Goal: Information Seeking & Learning: Find specific page/section

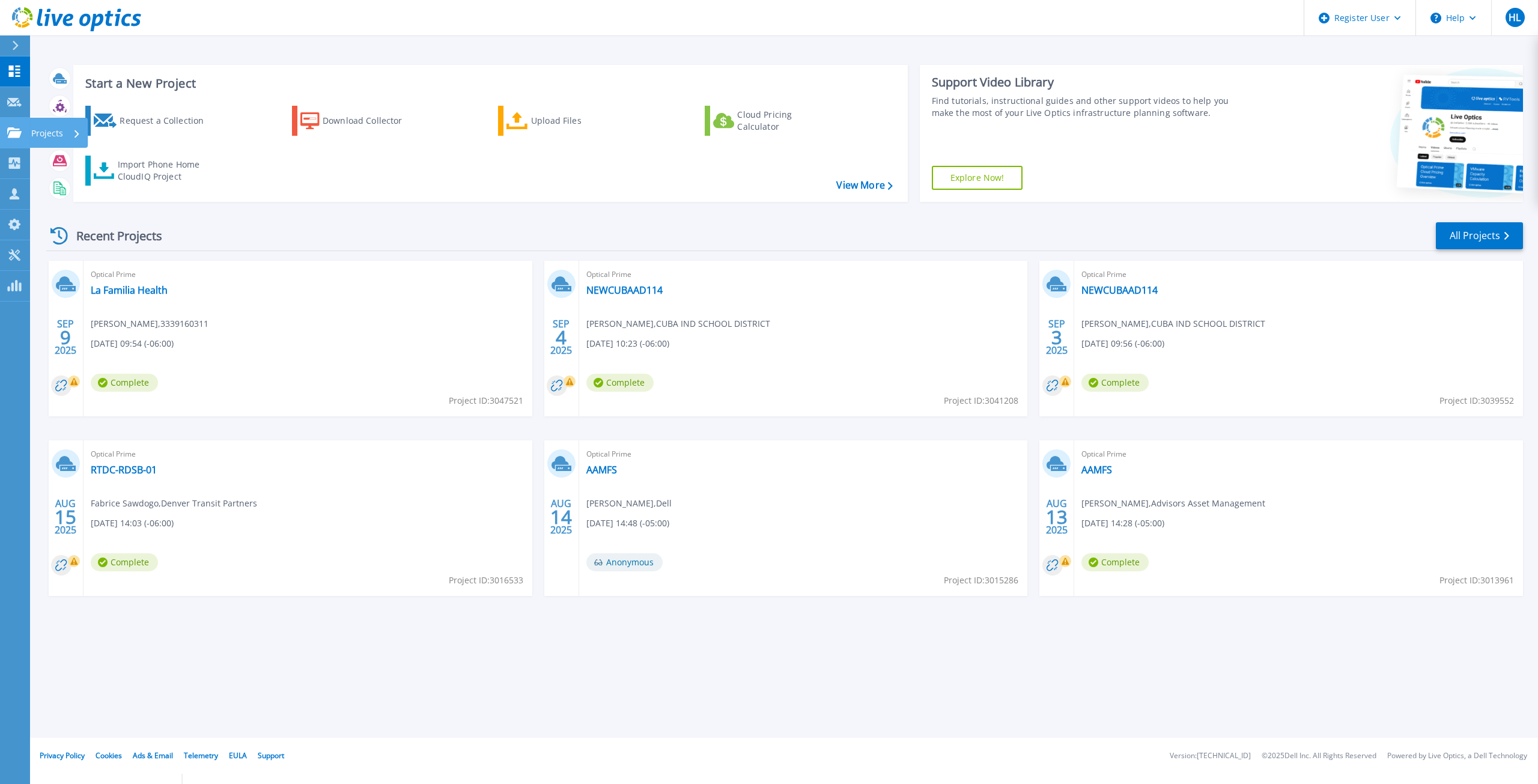
click at [6, 126] on link "Projects Projects" at bounding box center [15, 133] width 30 height 30
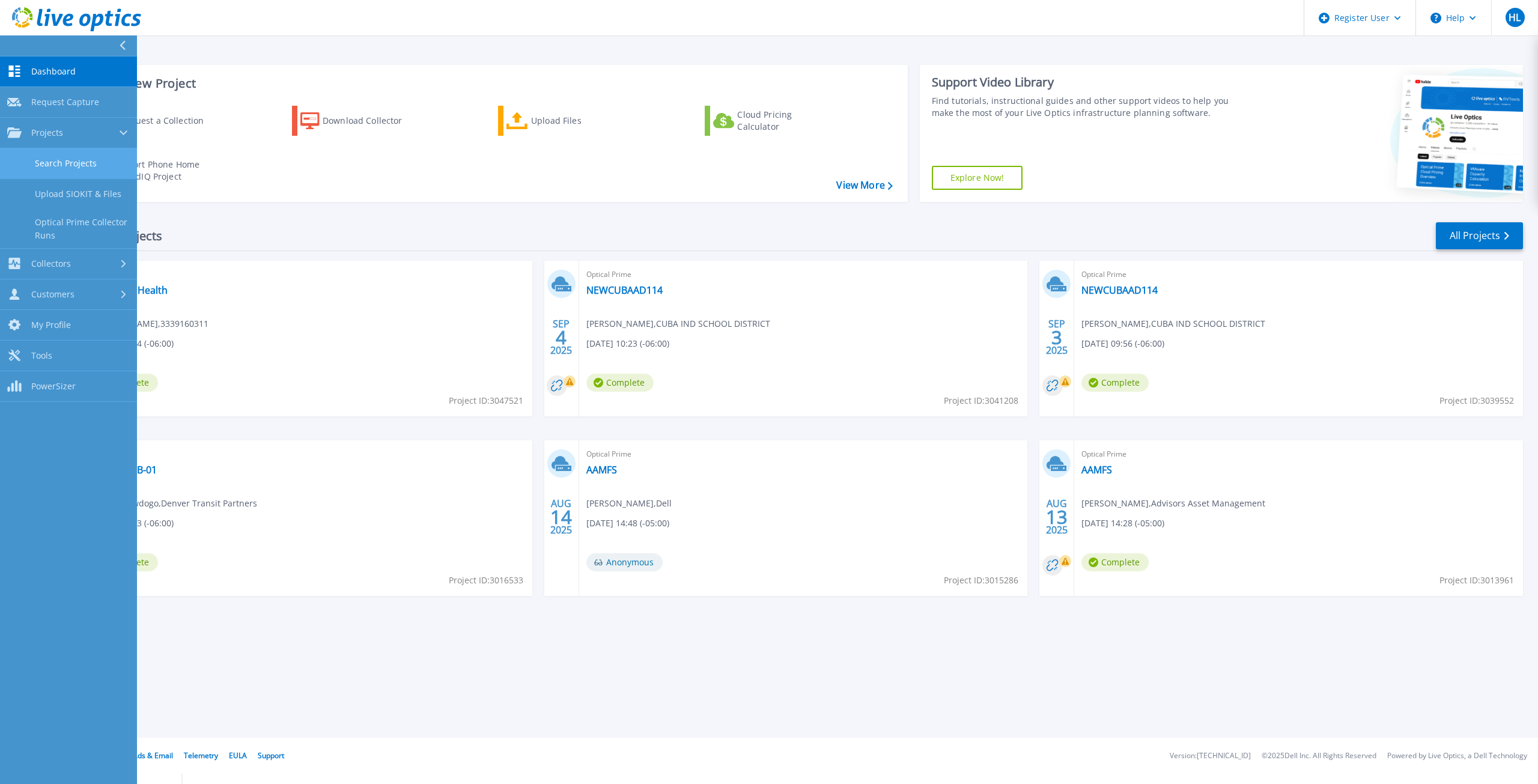
click at [40, 157] on link "Search Projects" at bounding box center [69, 164] width 137 height 30
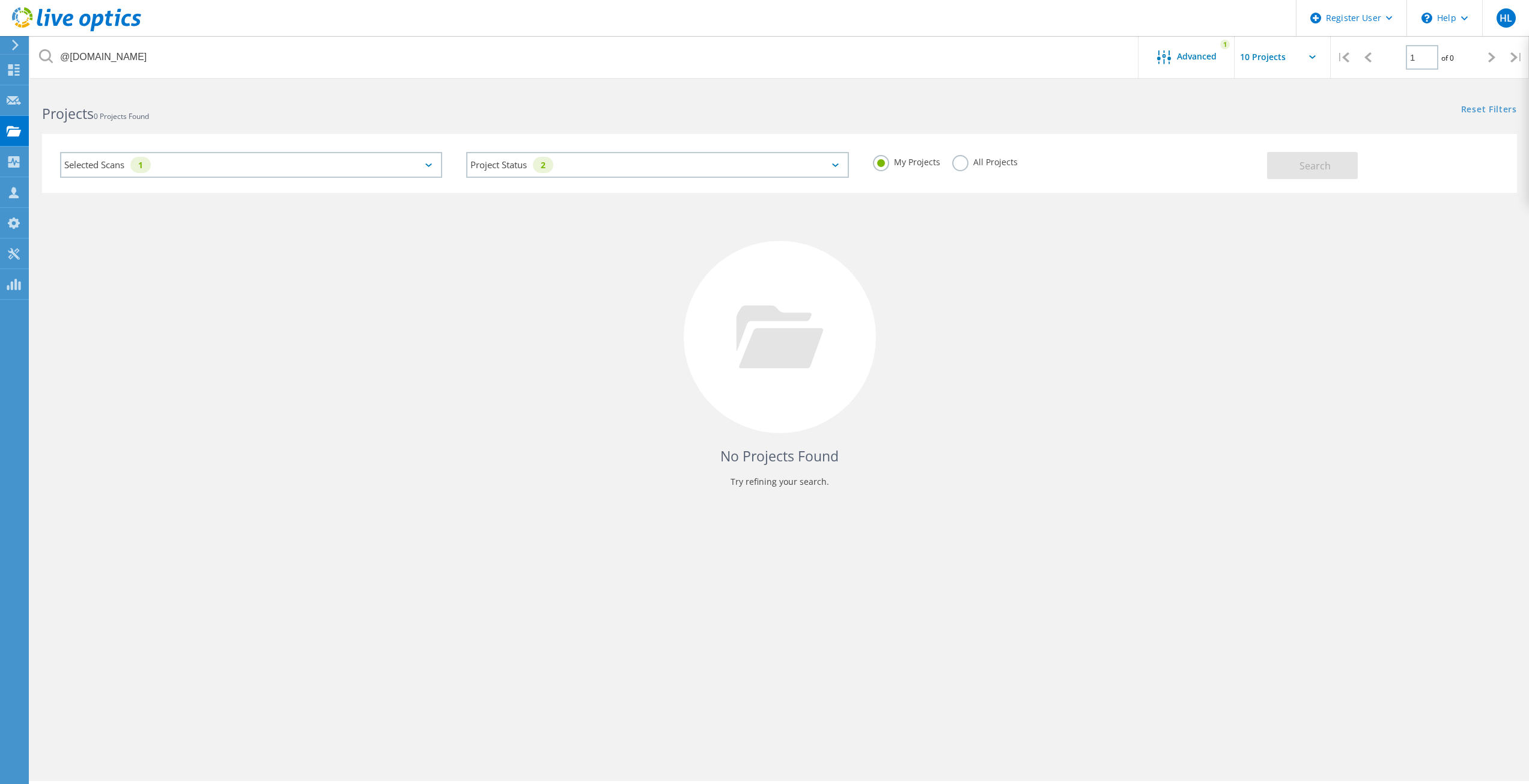
click at [975, 164] on label "All Projects" at bounding box center [985, 160] width 66 height 12
click at [0, 0] on input "All Projects" at bounding box center [0, 0] width 0 height 0
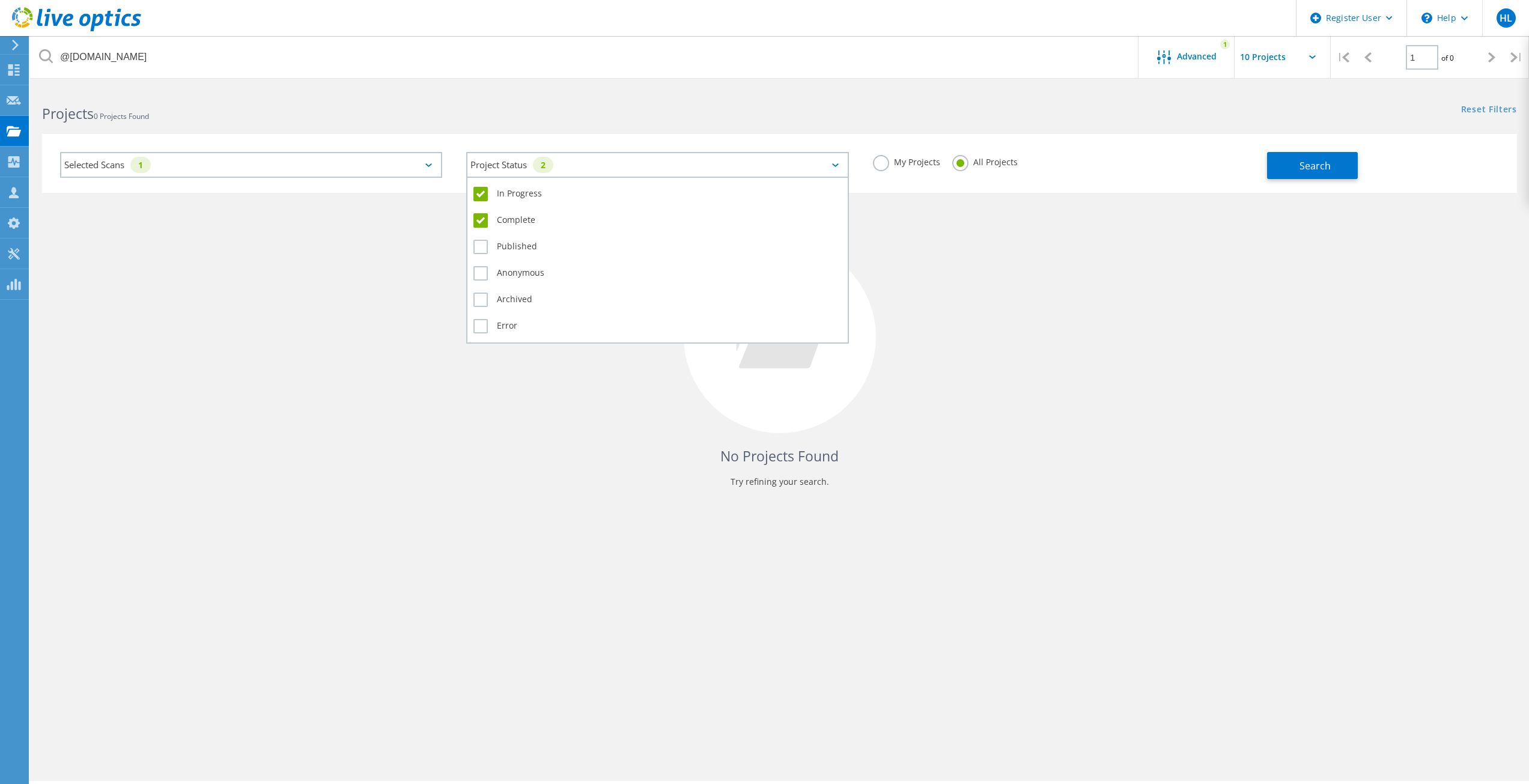
click at [653, 167] on div "Project Status 2" at bounding box center [657, 165] width 382 height 26
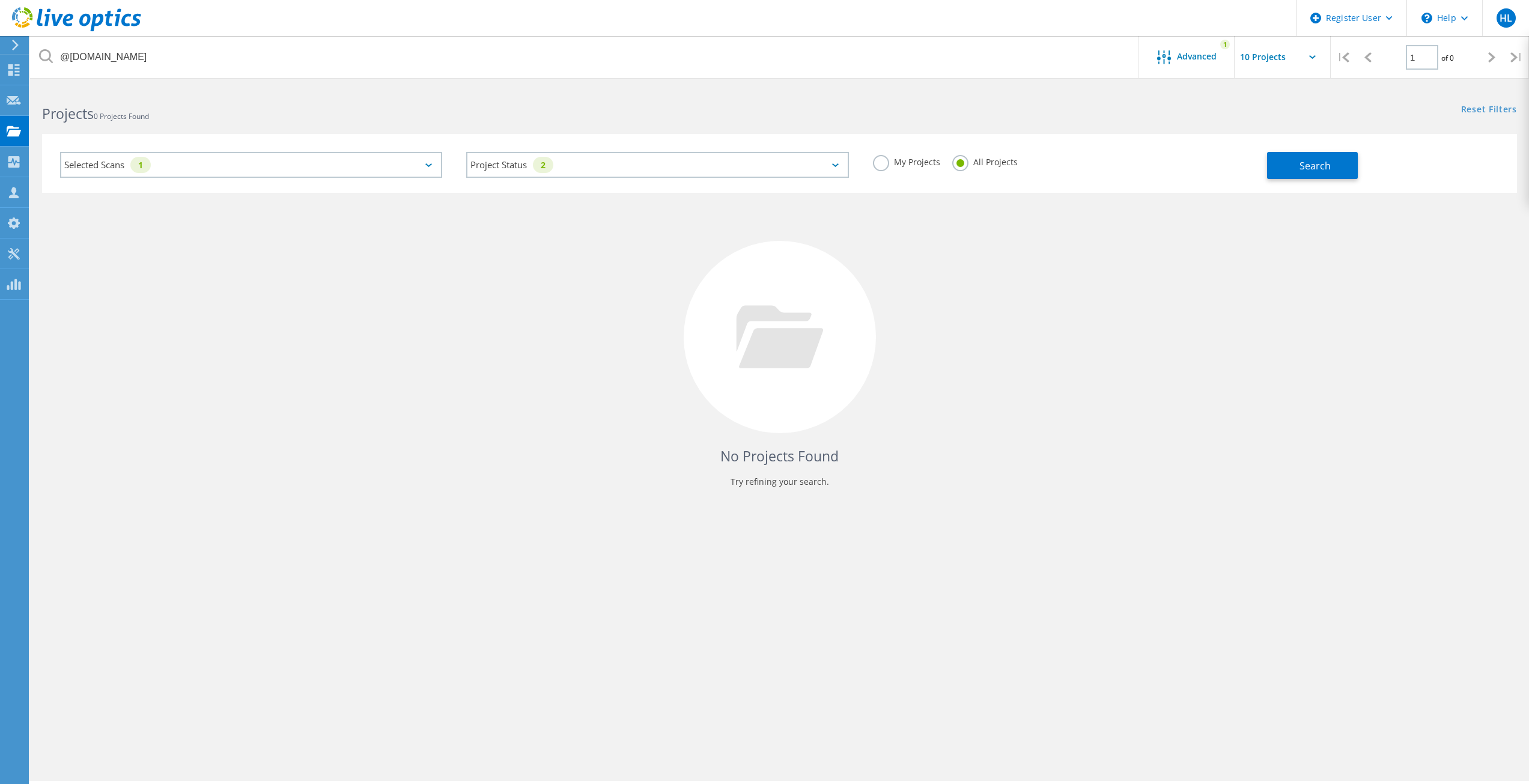
drag, startPoint x: 401, startPoint y: 124, endPoint x: 238, endPoint y: 108, distance: 163.8
click at [400, 123] on lo-project-search-form "@frontgrade.com Advanced 1 | 1 of 0 | Email Address @frontgrade.com Project Nam…" at bounding box center [780, 140] width 1499 height 106
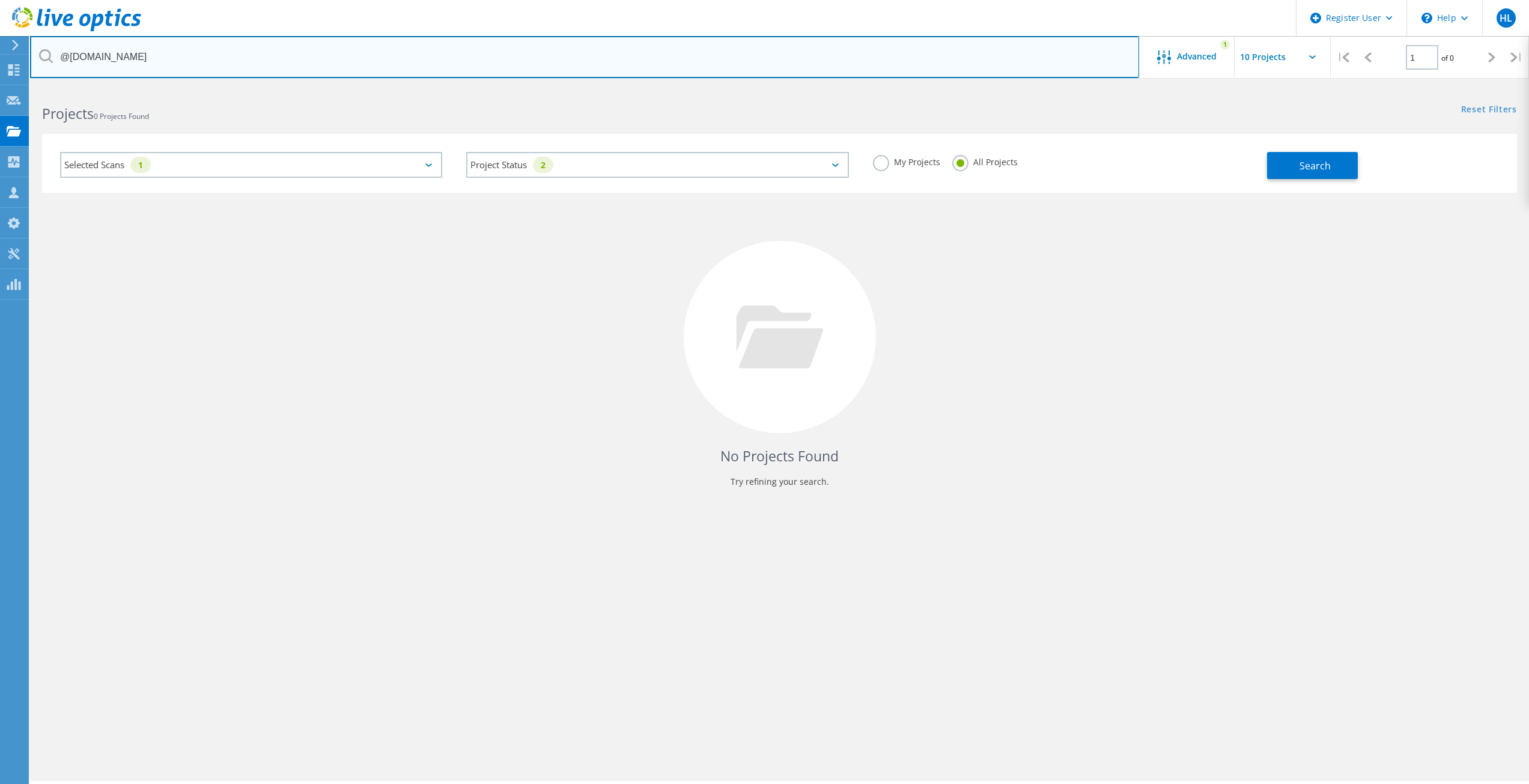
click at [197, 68] on input "@frontgrade.com" at bounding box center [585, 56] width 1109 height 42
paste input "glenn@fecnm.org"
type input "glenn@fecnm.org"
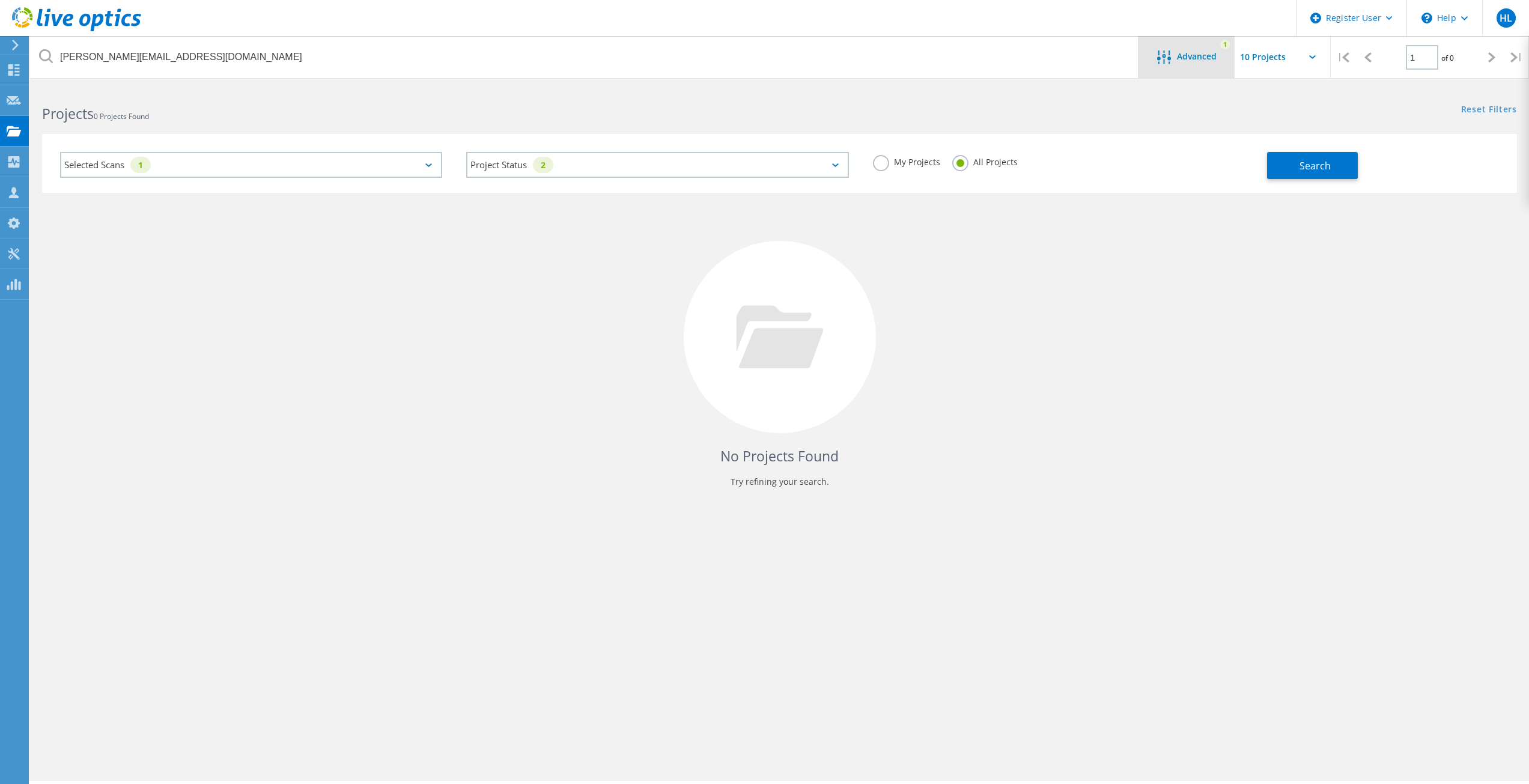
click at [1187, 49] on div "Advanced 1" at bounding box center [1186, 56] width 96 height 42
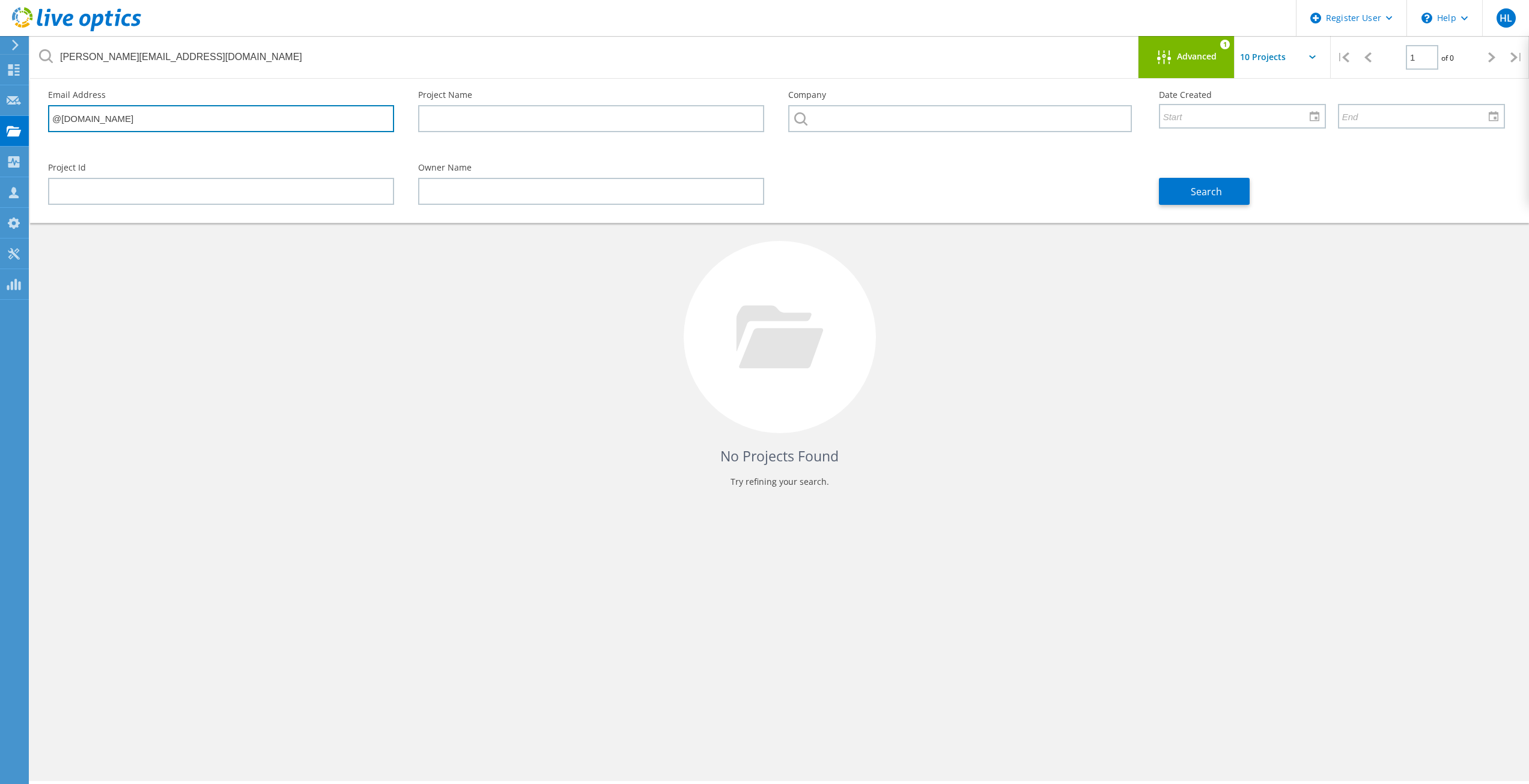
click at [177, 116] on input "@frontgrade.com" at bounding box center [221, 118] width 346 height 27
paste input "glenn@fecnm.org"
type input "glenn@fecnm.org"
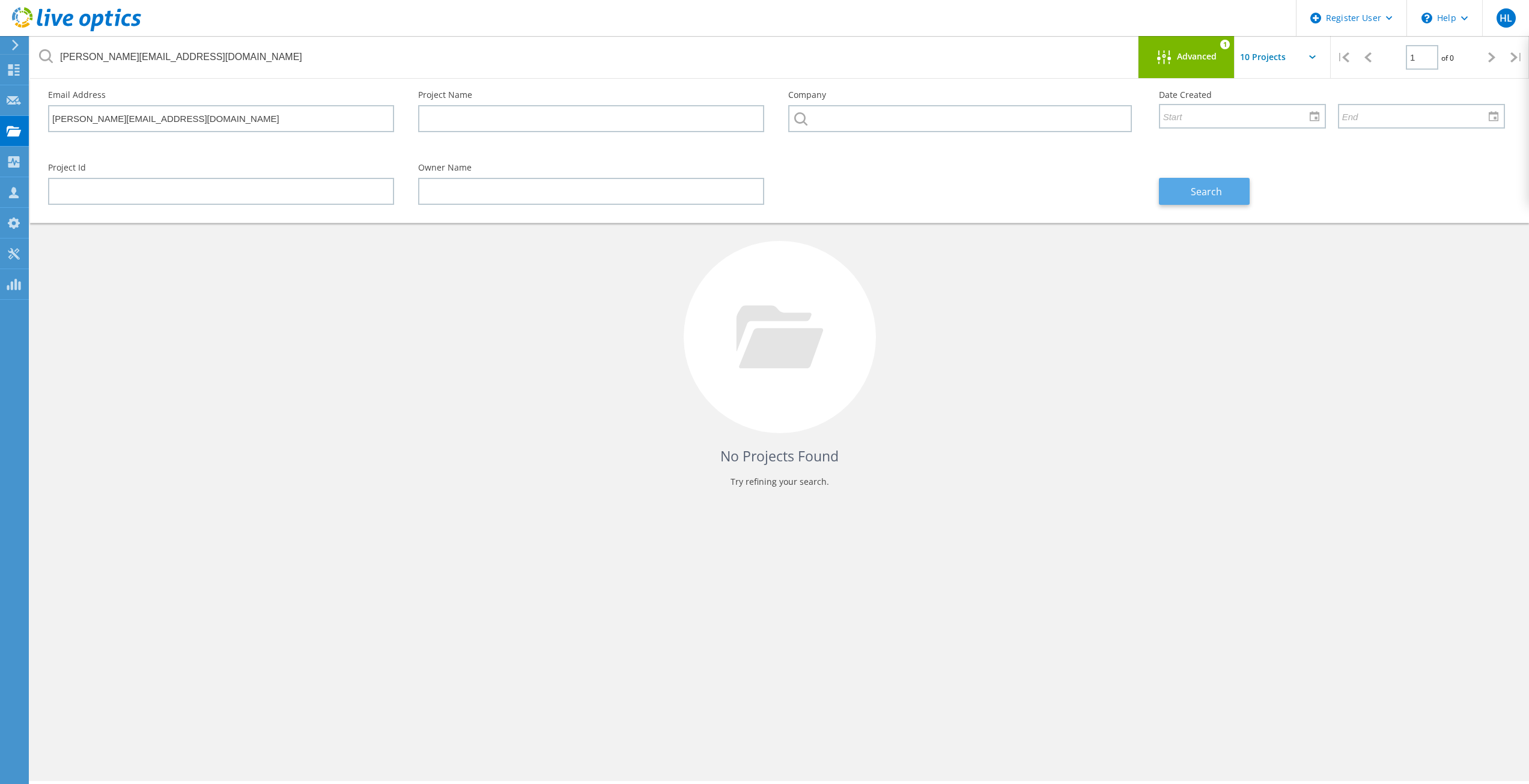
click at [1221, 192] on span "Search" at bounding box center [1206, 191] width 31 height 13
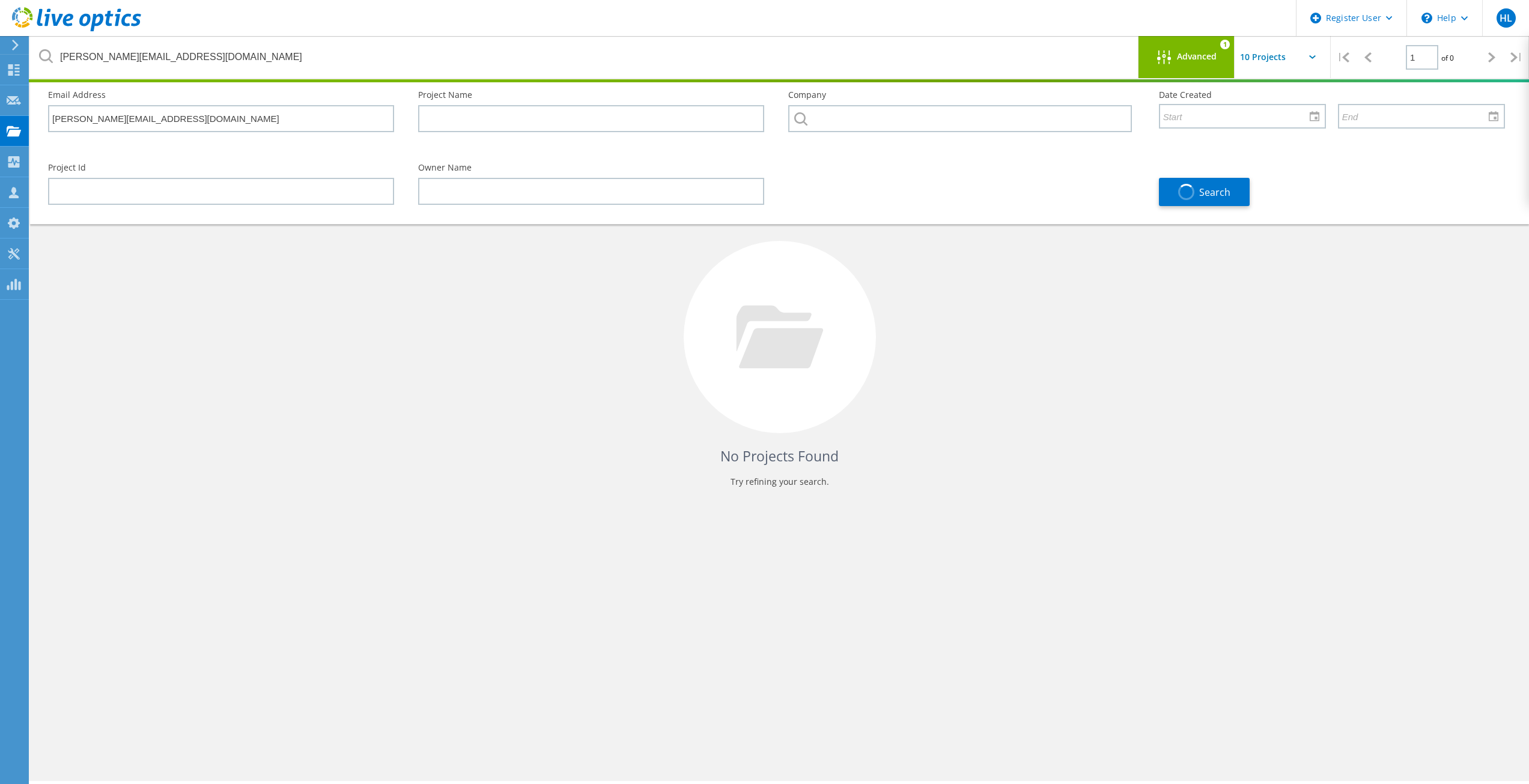
click at [1191, 303] on div "No Projects Found Try refining your search." at bounding box center [779, 348] width 1475 height 311
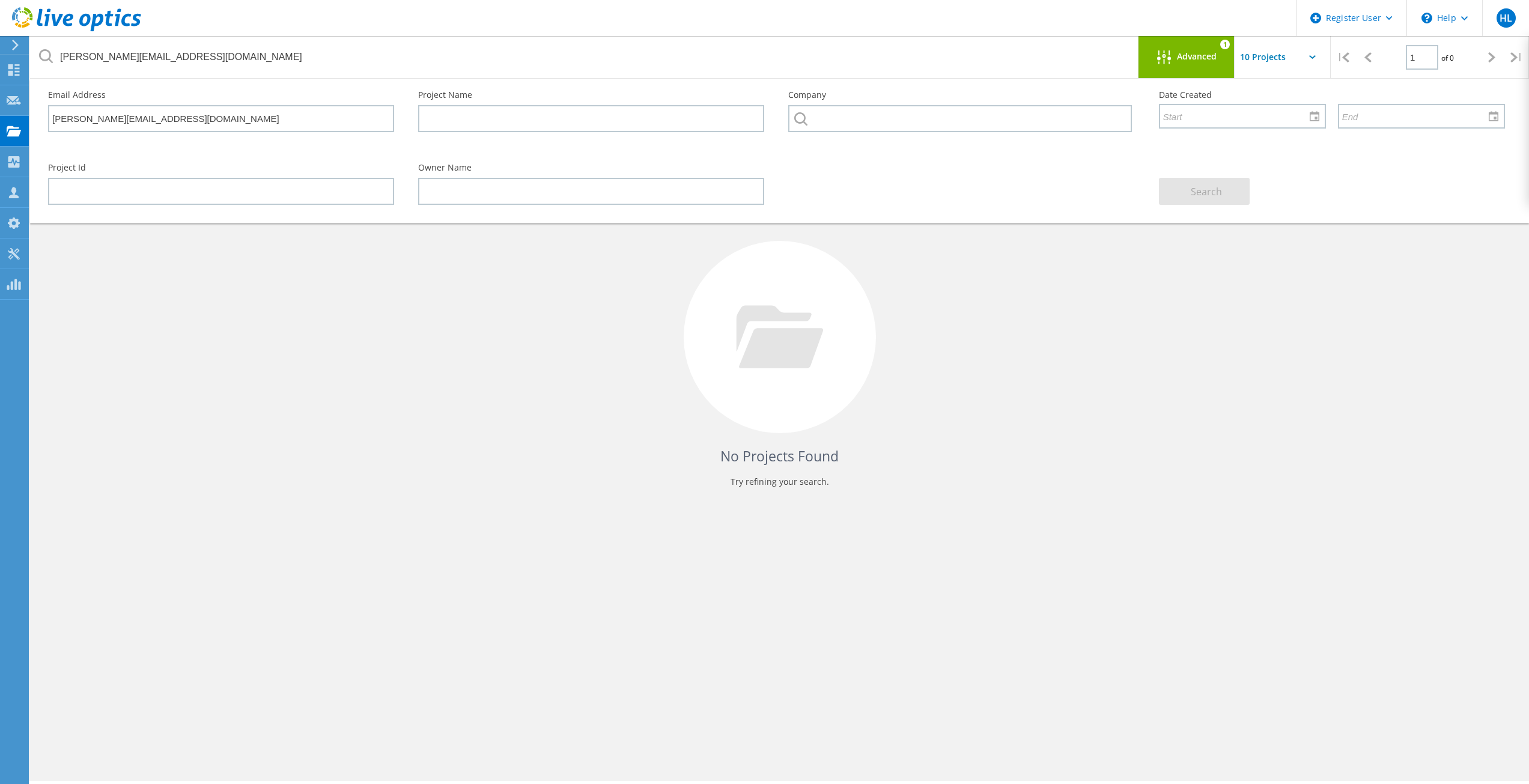
click at [1169, 47] on div "Advanced 1" at bounding box center [1186, 56] width 96 height 42
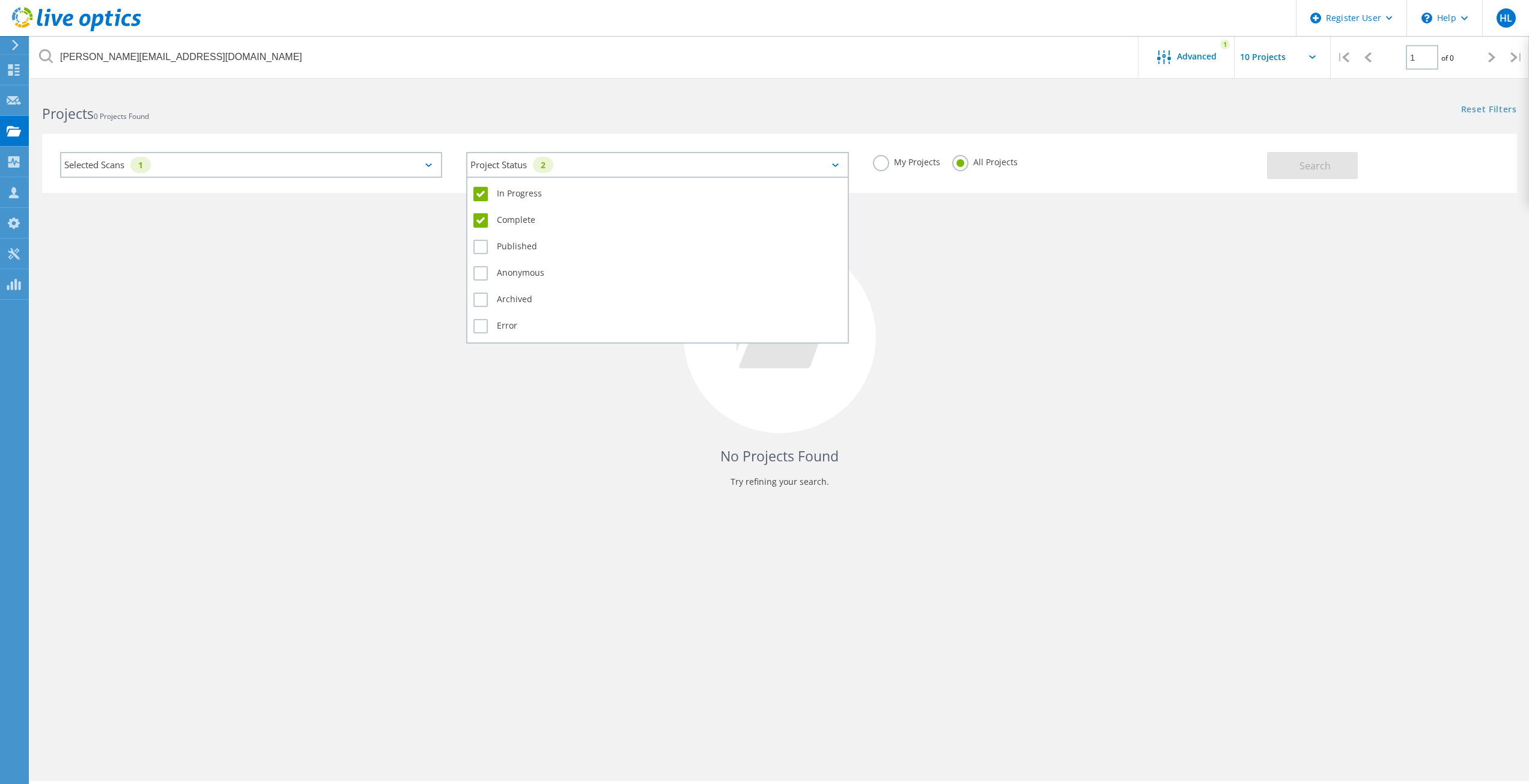
click at [648, 172] on div "Project Status 2" at bounding box center [657, 165] width 382 height 26
click at [641, 169] on div "Project Status 2" at bounding box center [657, 165] width 382 height 26
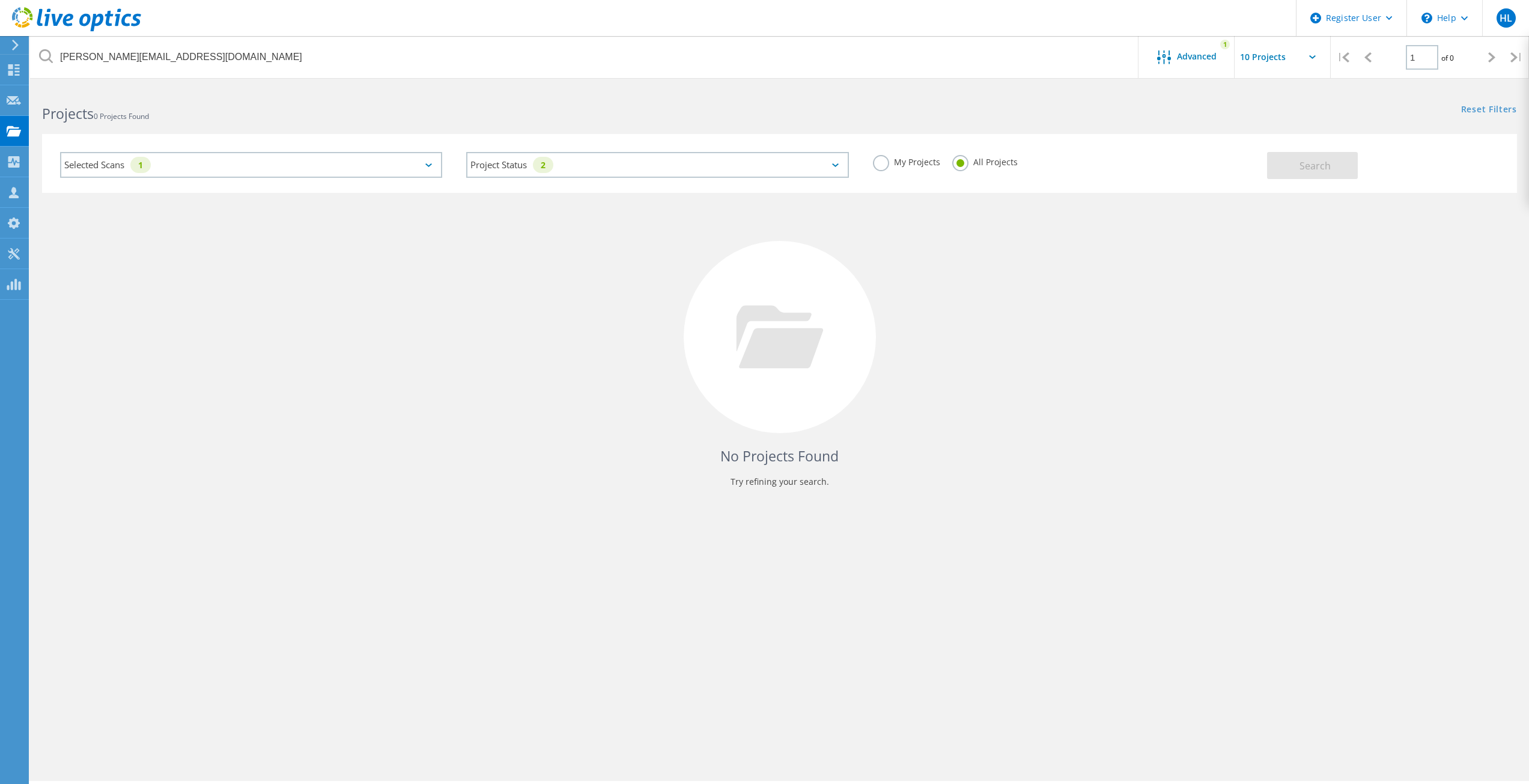
click at [309, 167] on div "Selected Scans 1" at bounding box center [250, 165] width 382 height 26
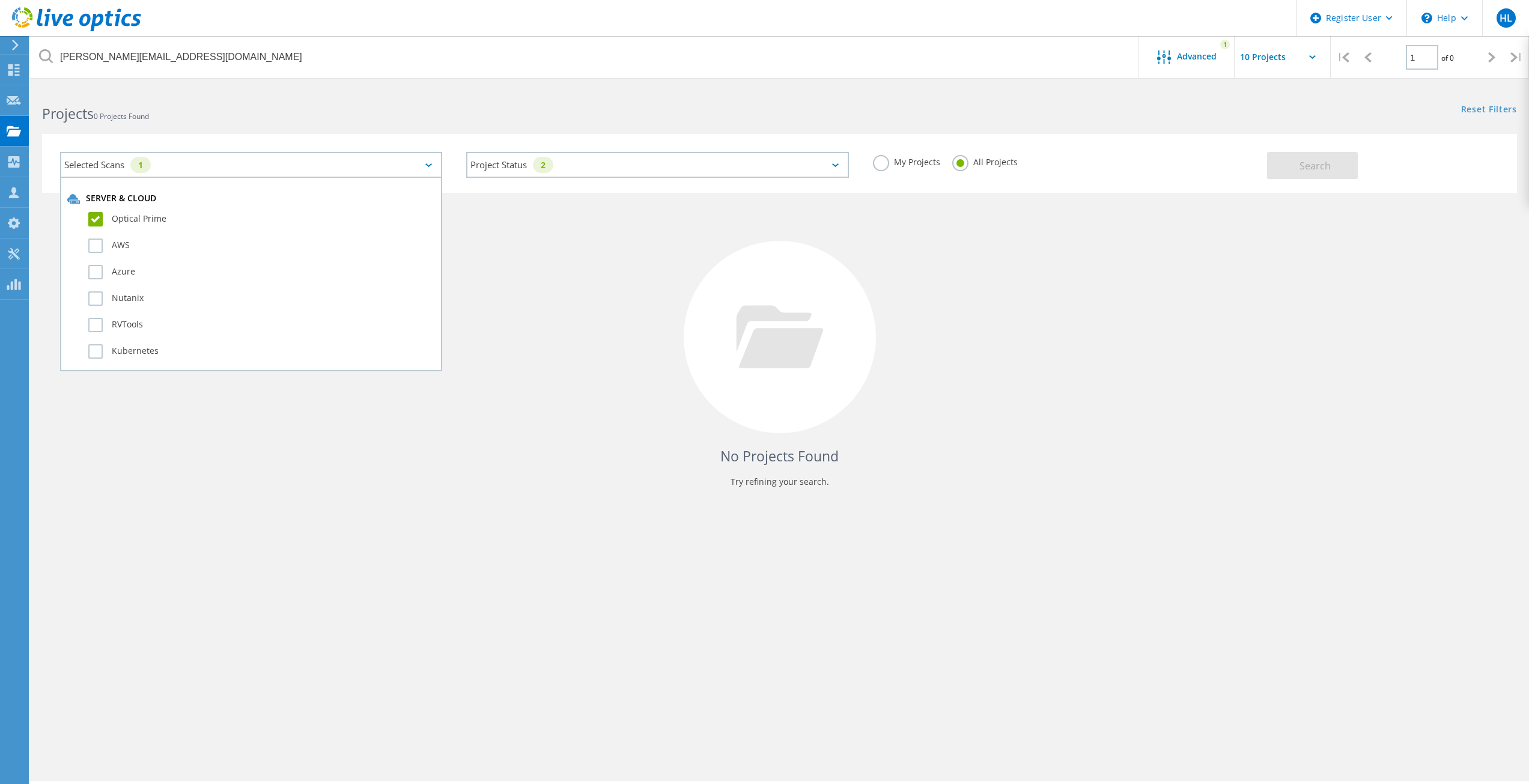
click at [308, 166] on div "Selected Scans 1" at bounding box center [250, 165] width 382 height 26
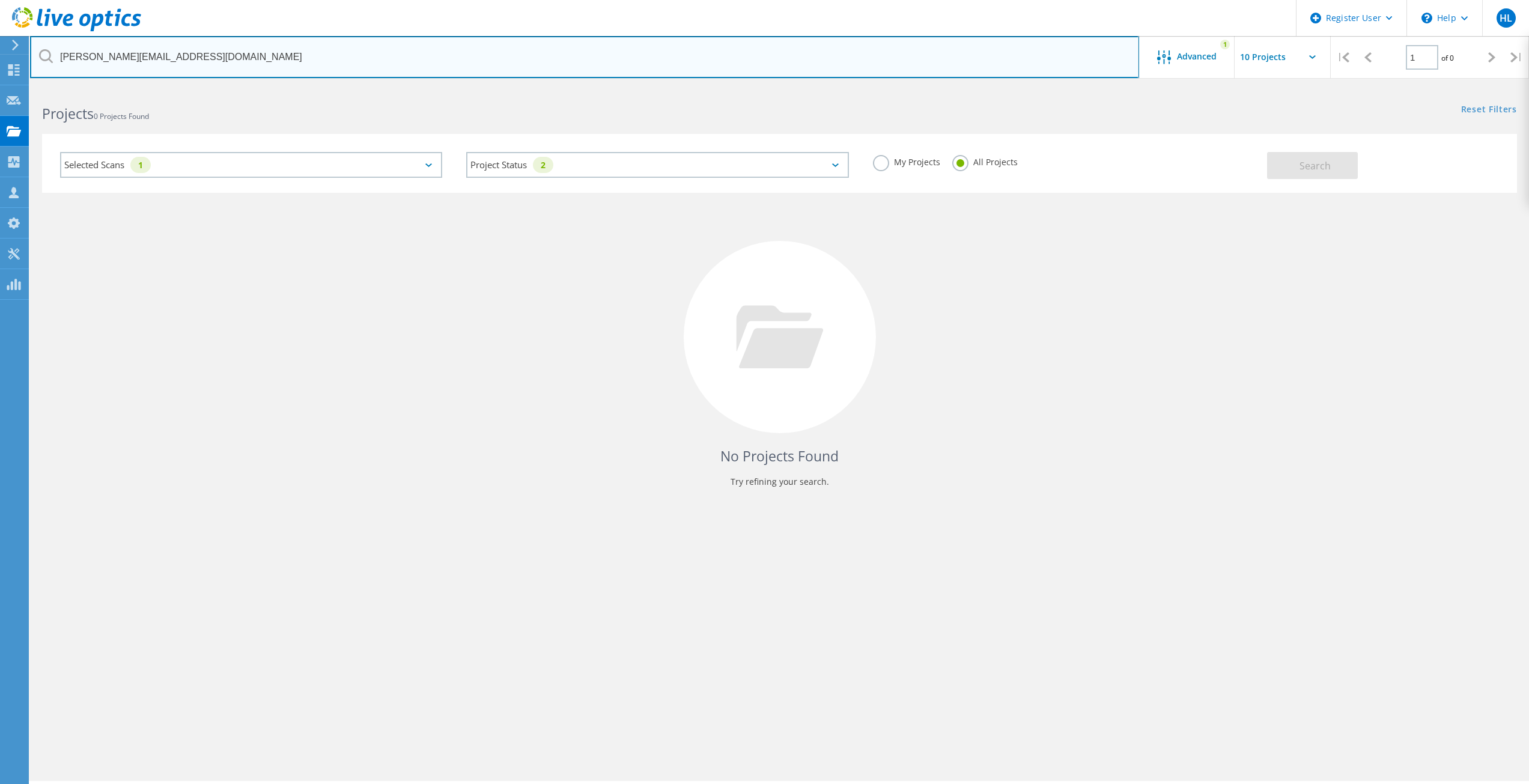
drag, startPoint x: 253, startPoint y: 43, endPoint x: 199, endPoint y: 53, distance: 54.9
click at [254, 43] on input "glenn@fecnm.org" at bounding box center [585, 56] width 1109 height 42
drag, startPoint x: 87, startPoint y: 58, endPoint x: 57, endPoint y: 54, distance: 30.3
click at [57, 56] on input "glenn@fecnm.org" at bounding box center [585, 56] width 1109 height 42
type input "@fecnm.org"
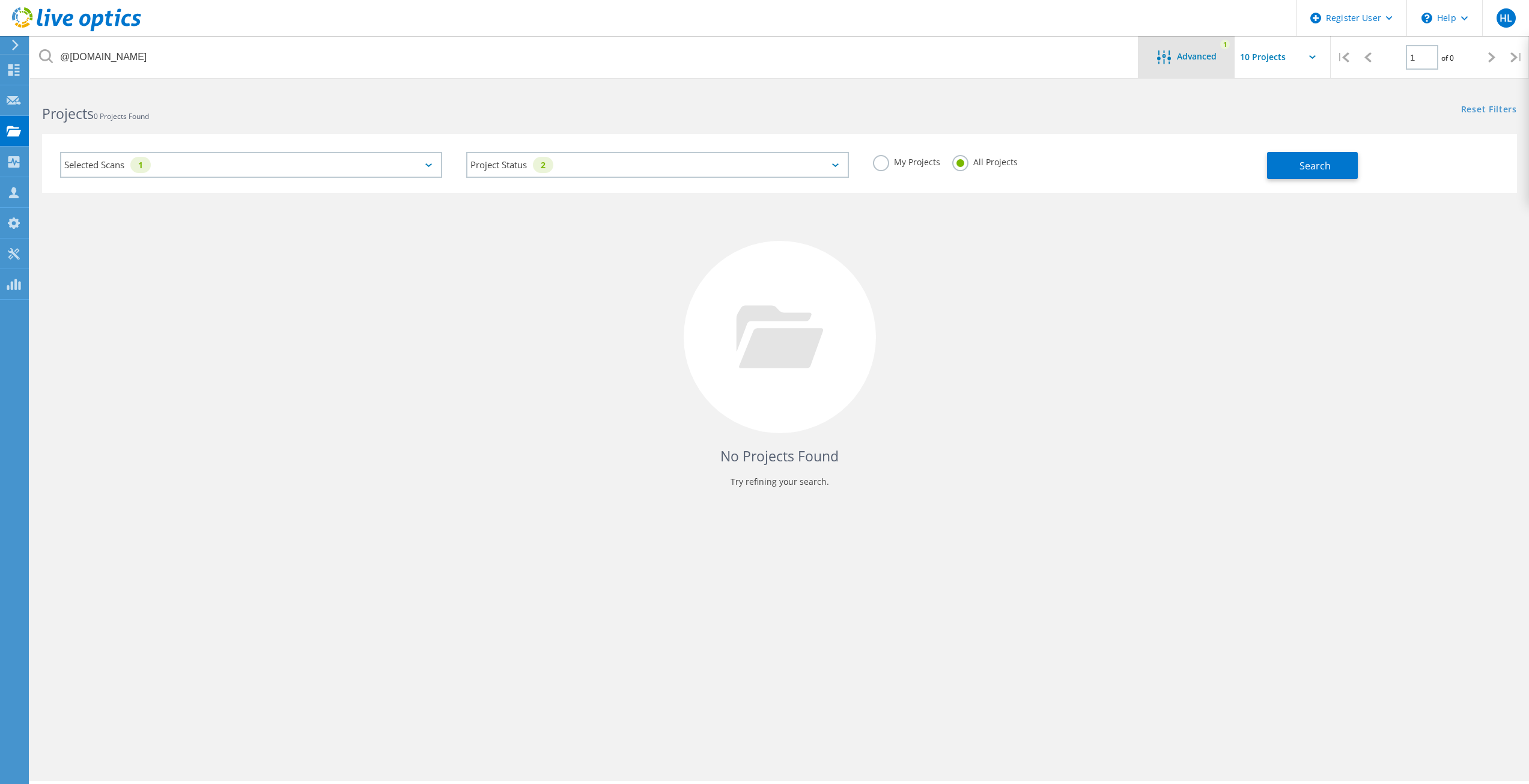
click at [1156, 49] on div "Advanced 1" at bounding box center [1186, 56] width 96 height 42
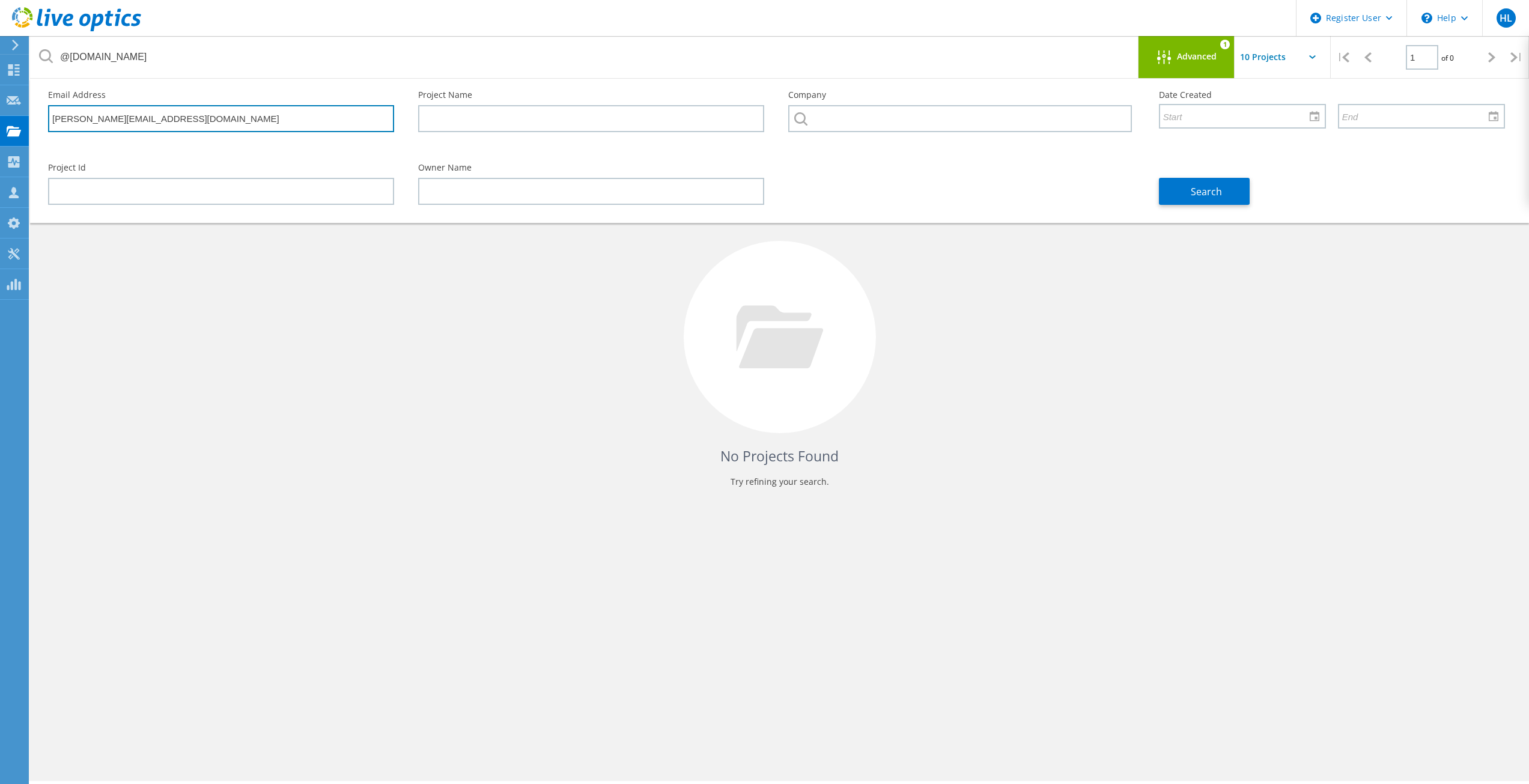
click at [81, 125] on input "glenn@fecnm.org" at bounding box center [221, 118] width 346 height 27
type input "@fecnm.org"
click at [1218, 197] on span "Search" at bounding box center [1206, 191] width 31 height 13
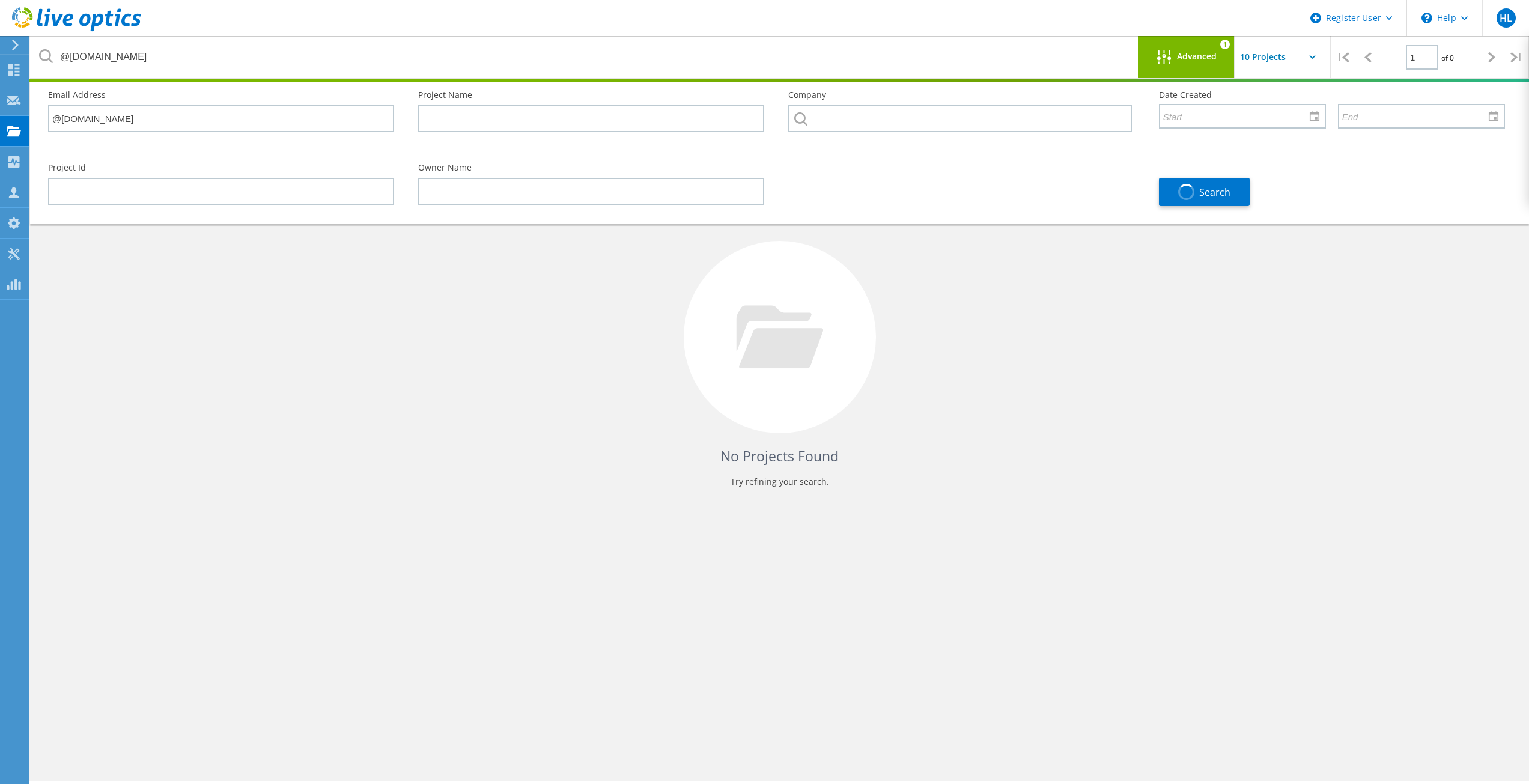
click at [1184, 64] on div "Advanced" at bounding box center [1186, 58] width 96 height 15
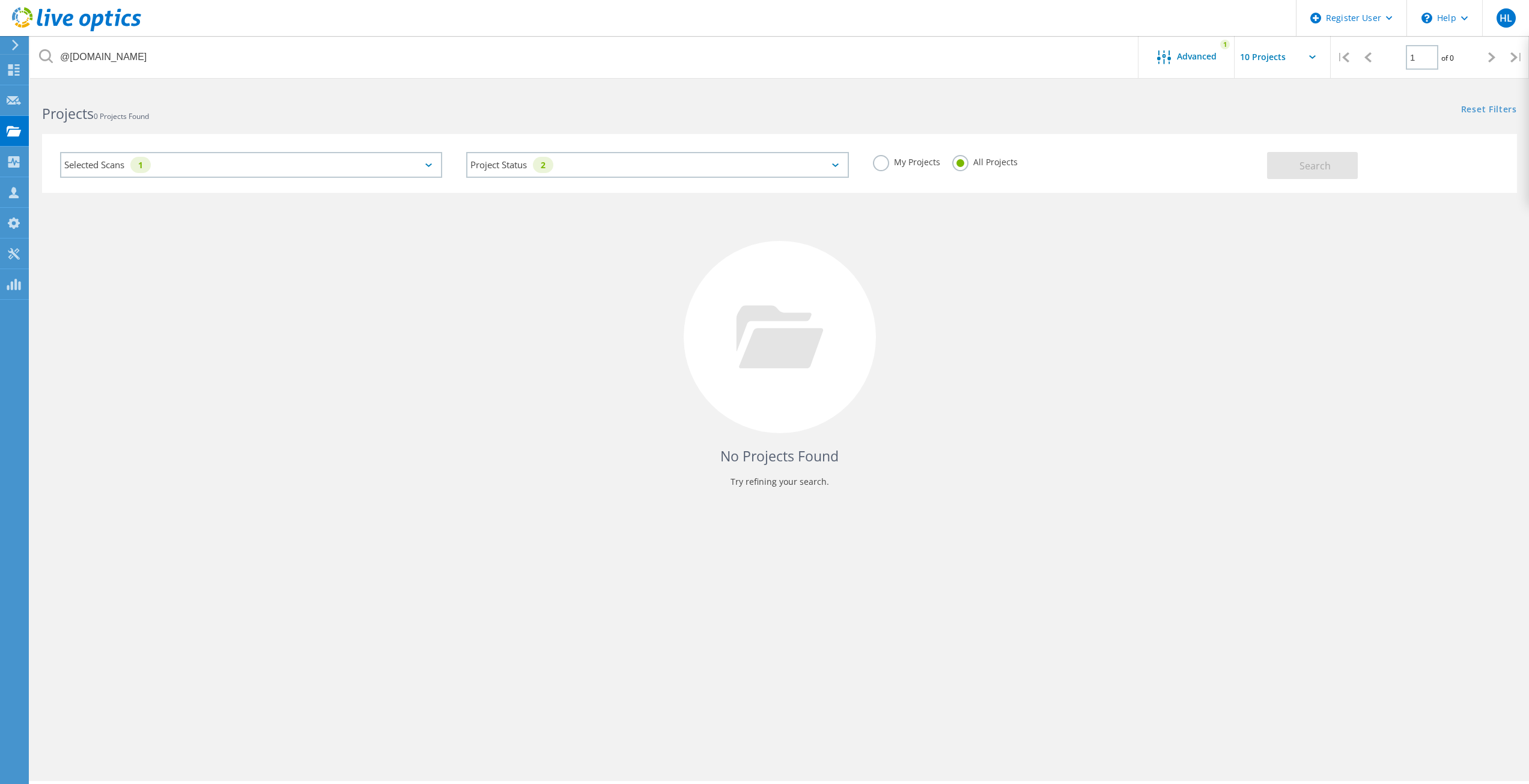
click at [738, 180] on div "Project Status 2 In Progress Complete Published Anonymous Archived Error" at bounding box center [657, 165] width 406 height 50
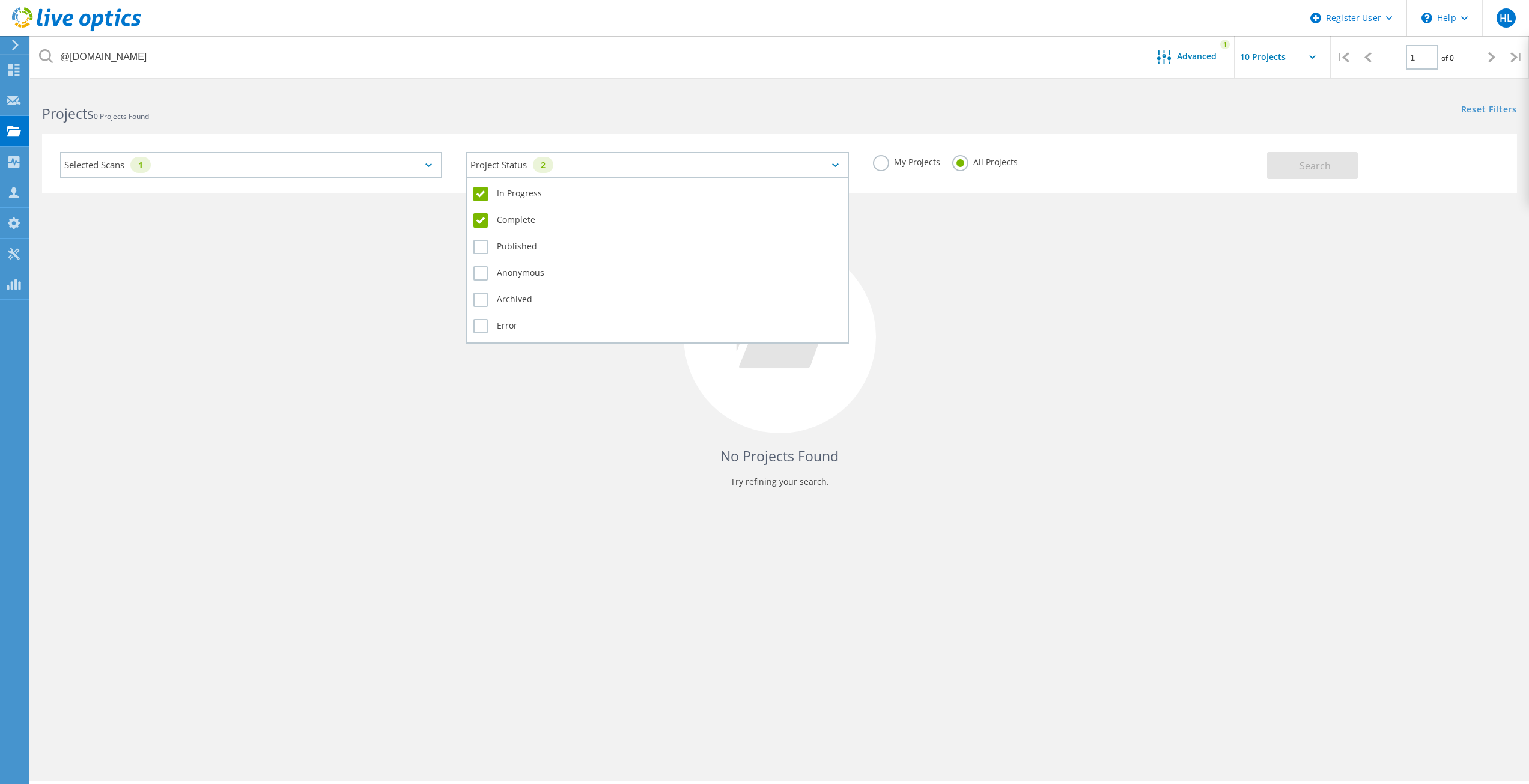
drag, startPoint x: 725, startPoint y: 174, endPoint x: 716, endPoint y: 174, distance: 9.0
click at [724, 174] on div "Project Status 2" at bounding box center [657, 165] width 382 height 26
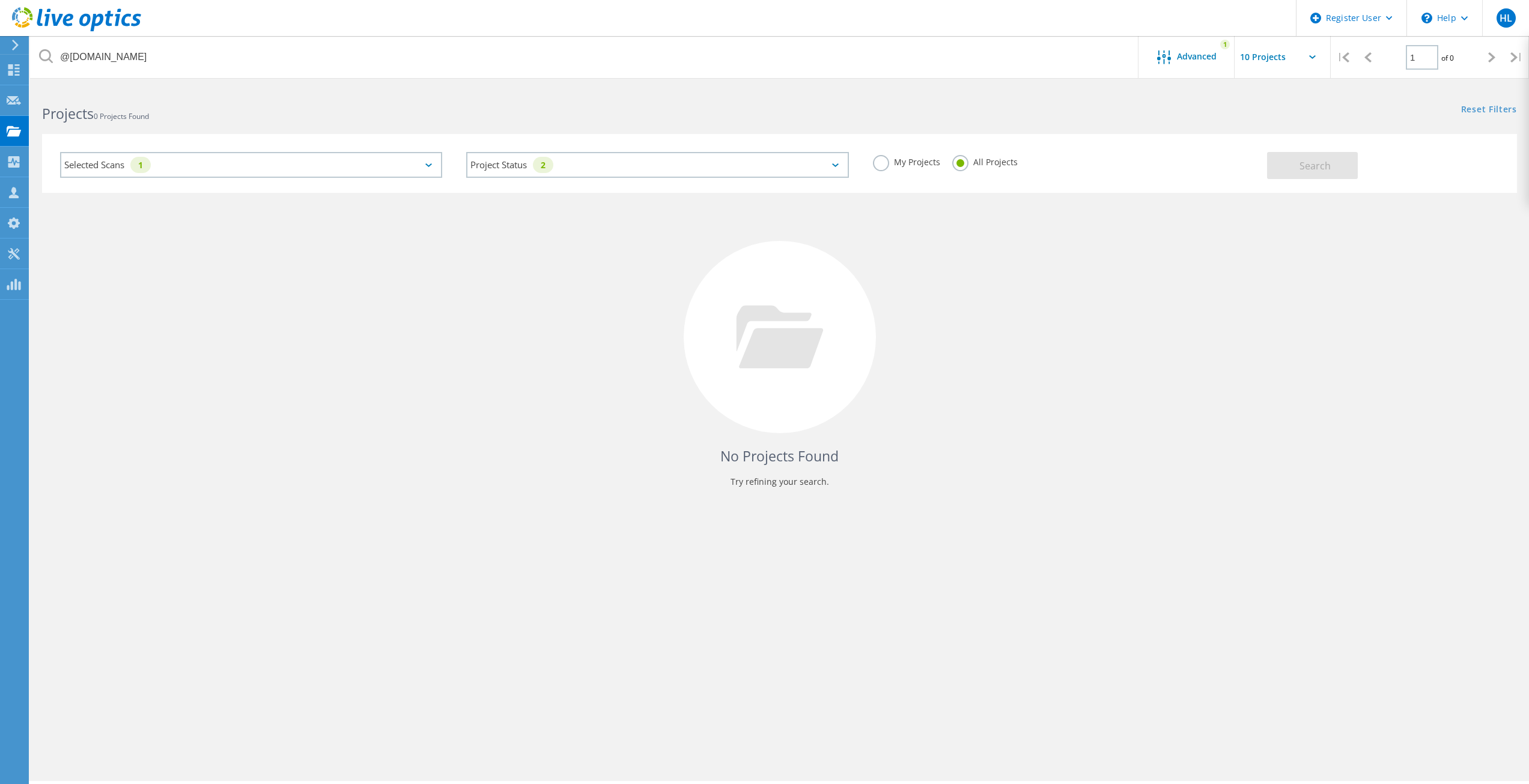
click at [326, 179] on div "Selected Scans 1" at bounding box center [251, 165] width 406 height 50
click at [295, 173] on div "Selected Scans 1" at bounding box center [250, 165] width 382 height 26
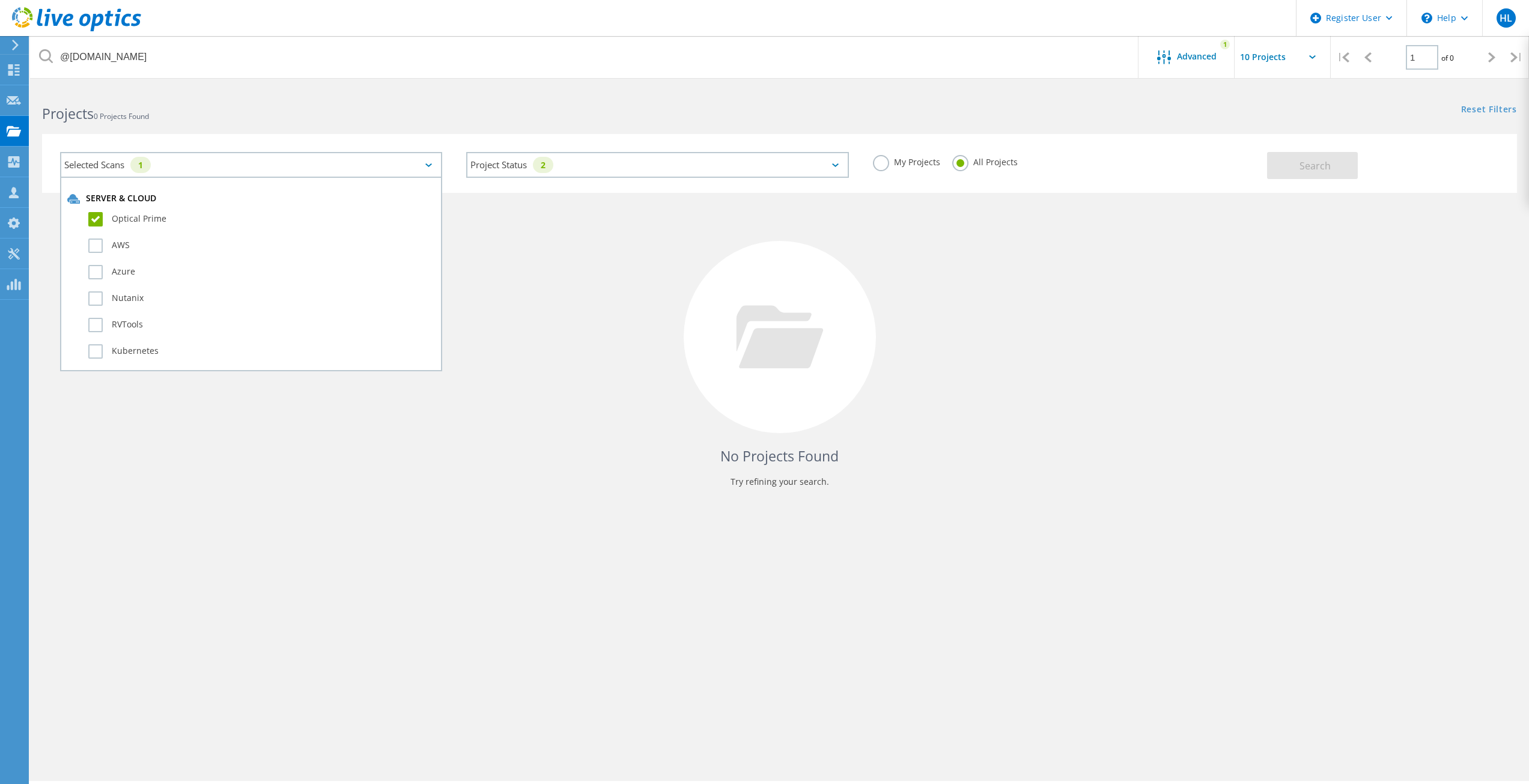
click at [193, 145] on div "Selected Scans 1 Server & Cloud Optical Prime AWS Azure Nutanix RVTools Kuberne…" at bounding box center [251, 165] width 406 height 50
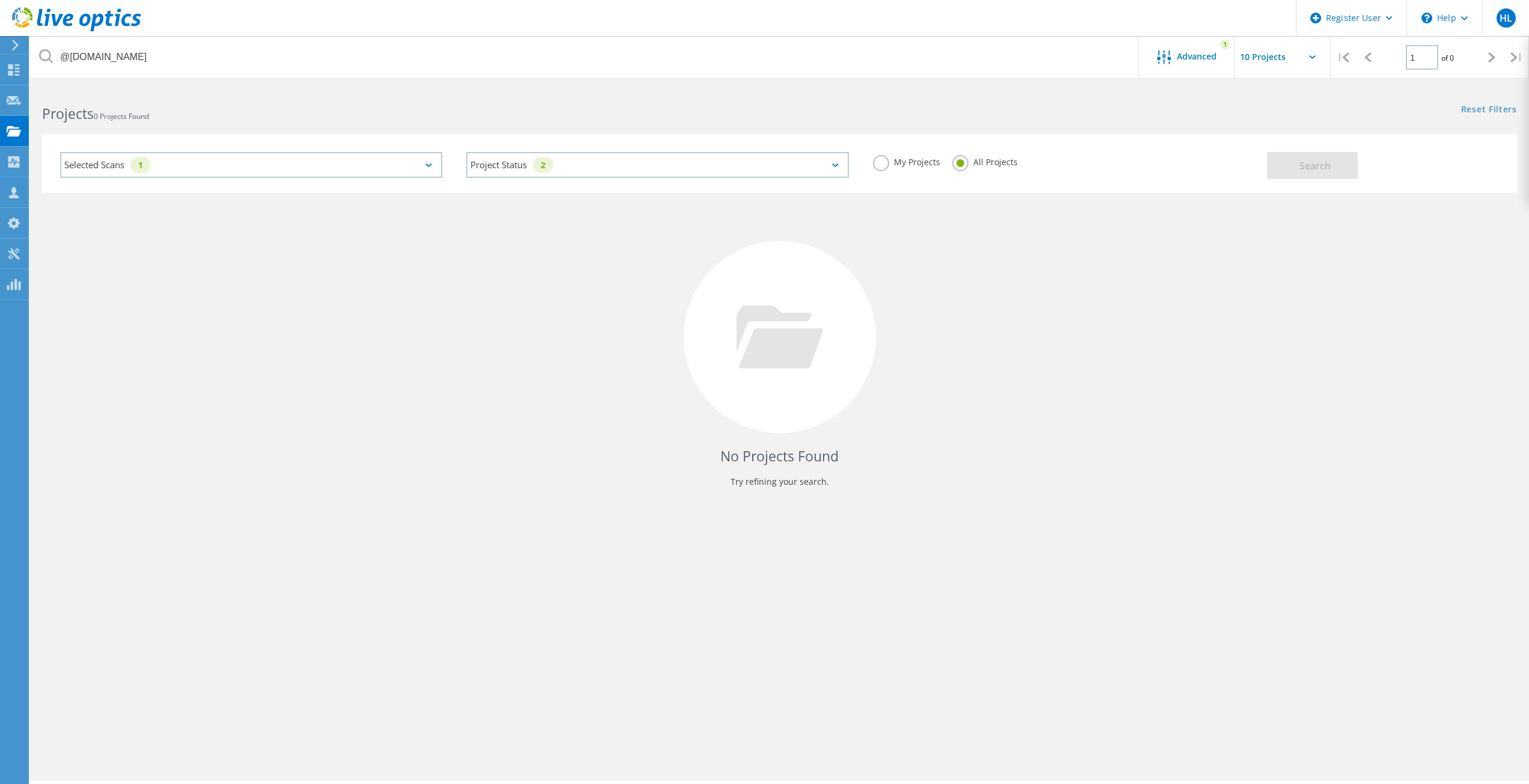
click at [1237, 52] on input "text" at bounding box center [1294, 56] width 120 height 42
click at [1213, 49] on div "Advanced 1" at bounding box center [1186, 56] width 96 height 42
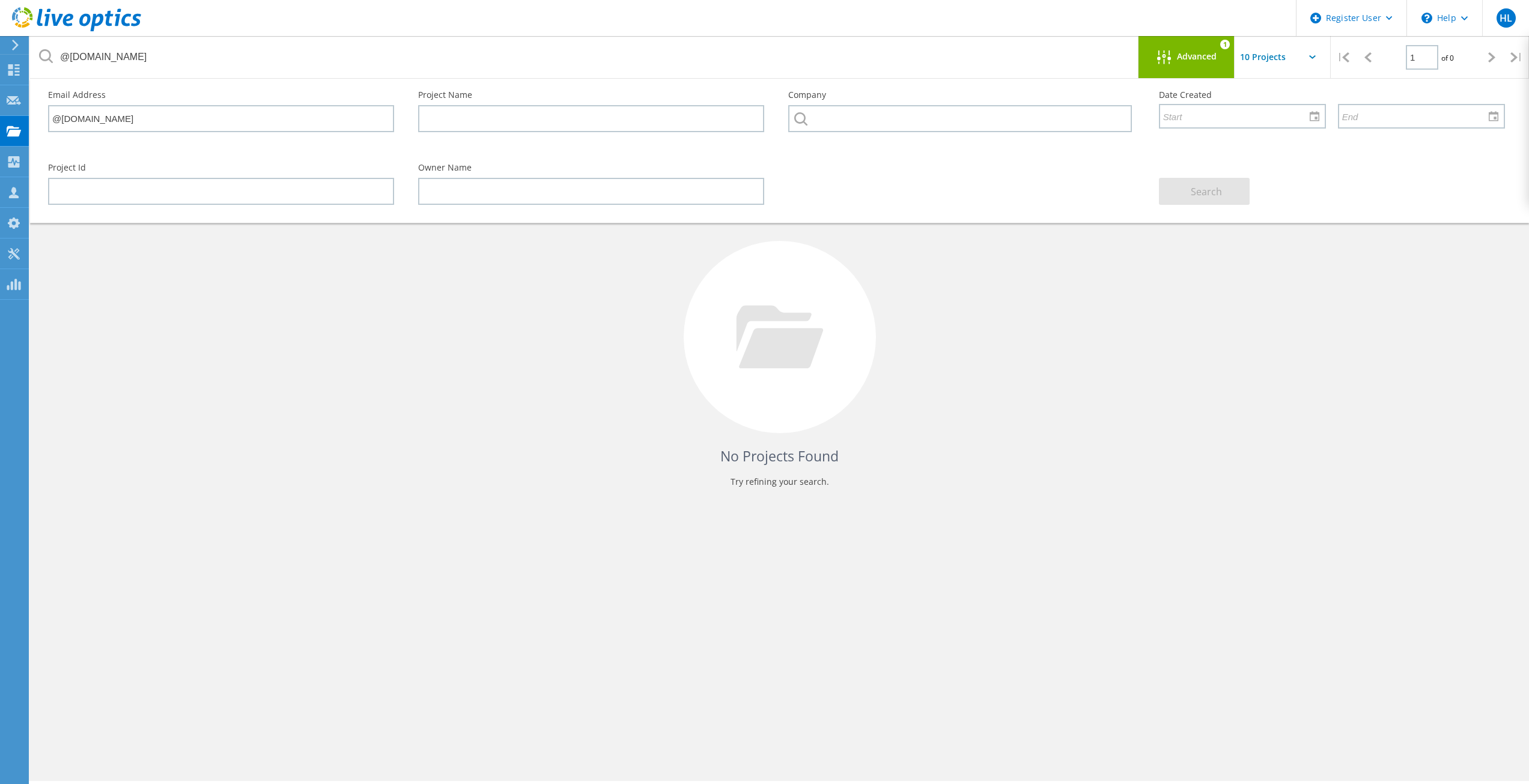
click at [1177, 69] on div "Advanced 1" at bounding box center [1186, 56] width 96 height 42
